Goal: Information Seeking & Learning: Learn about a topic

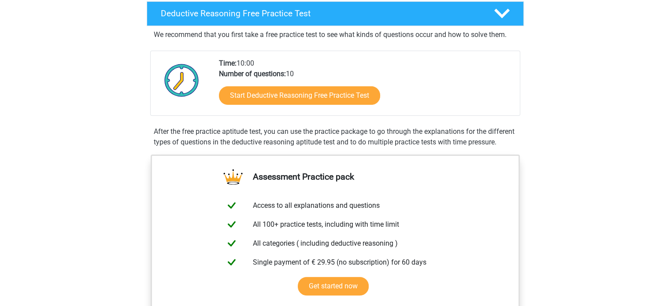
scroll to position [210, 0]
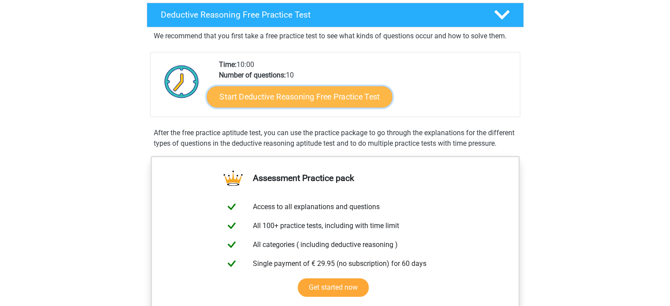
click at [331, 95] on link "Start Deductive Reasoning Free Practice Test" at bounding box center [300, 96] width 186 height 21
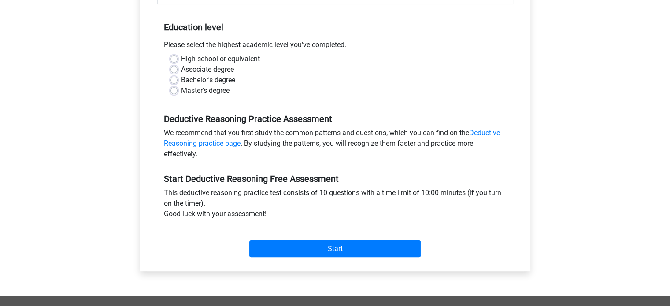
scroll to position [169, 0]
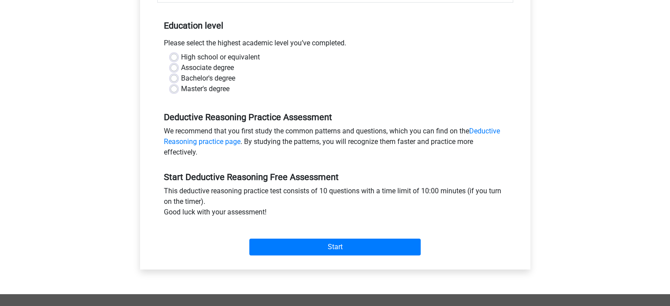
click at [174, 93] on div "Master's degree" at bounding box center [336, 89] width 330 height 11
click at [181, 88] on label "Master's degree" at bounding box center [205, 89] width 48 height 11
click at [171, 88] on input "Master's degree" at bounding box center [174, 88] width 7 height 9
radio input "true"
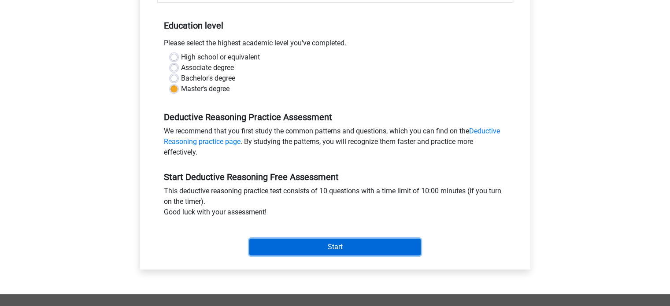
click at [322, 251] on input "Start" at bounding box center [334, 247] width 171 height 17
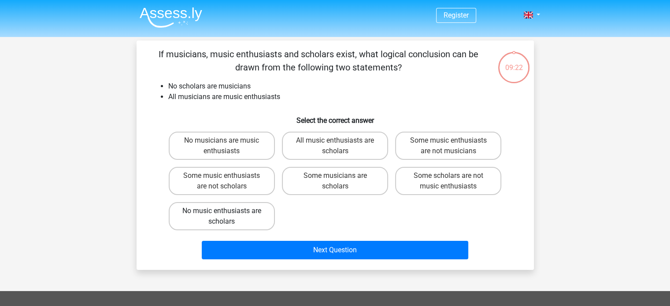
click at [187, 216] on label "No music enthusiasts are scholars" at bounding box center [222, 216] width 106 height 28
click at [222, 216] on input "No music enthusiasts are scholars" at bounding box center [225, 214] width 6 height 6
radio input "true"
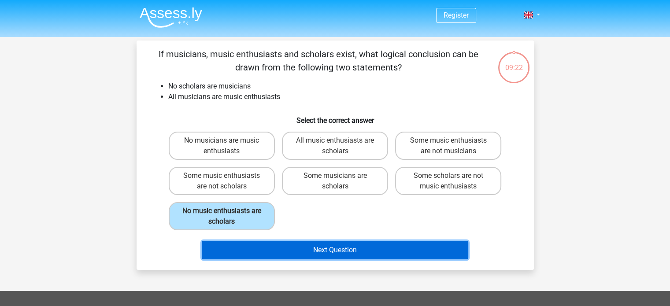
click at [325, 249] on button "Next Question" at bounding box center [335, 250] width 267 height 19
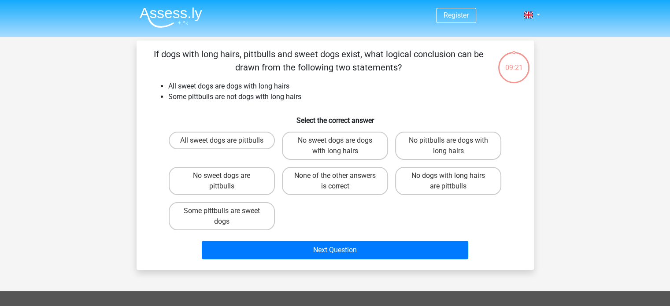
scroll to position [41, 0]
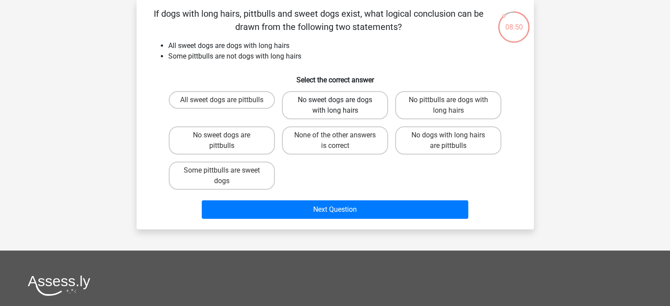
click at [323, 104] on label "No sweet dogs are dogs with long hairs" at bounding box center [335, 105] width 106 height 28
click at [335, 104] on input "No sweet dogs are dogs with long hairs" at bounding box center [338, 103] width 6 height 6
radio input "true"
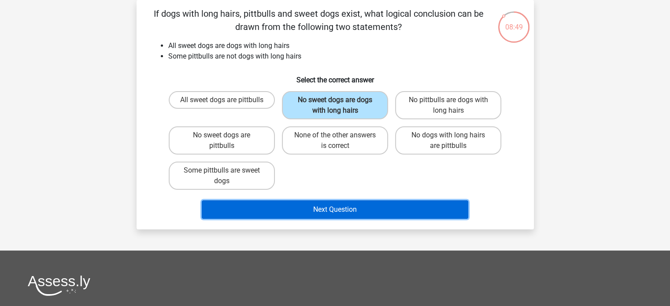
click at [287, 208] on button "Next Question" at bounding box center [335, 210] width 267 height 19
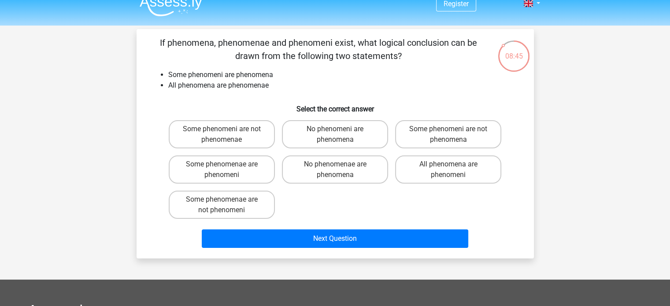
scroll to position [0, 0]
